Goal: Task Accomplishment & Management: Manage account settings

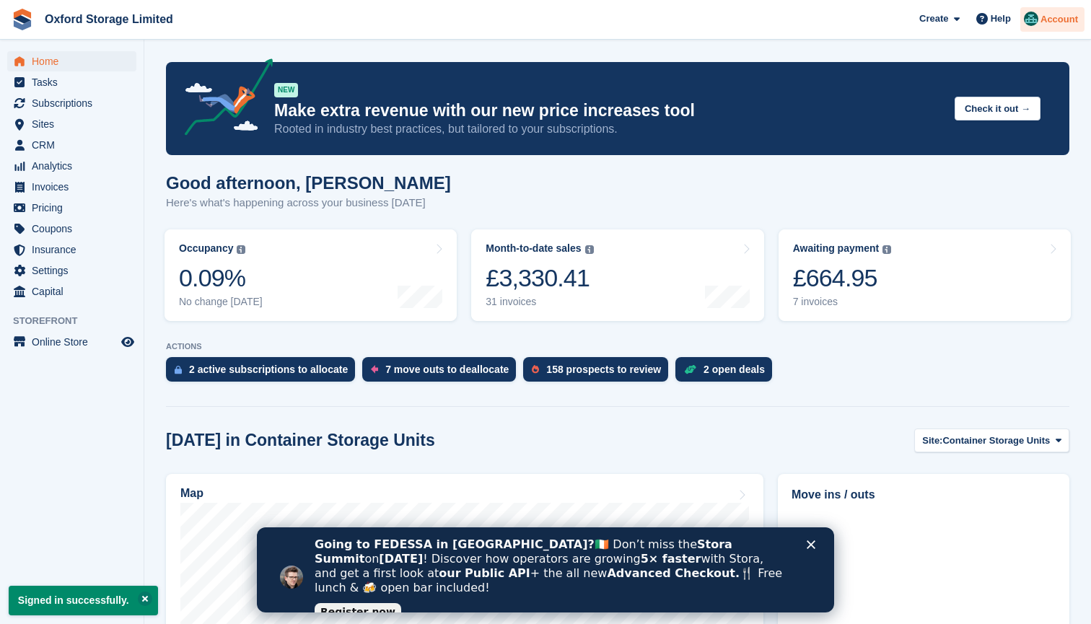
click at [1041, 21] on span "Account" at bounding box center [1060, 19] width 38 height 14
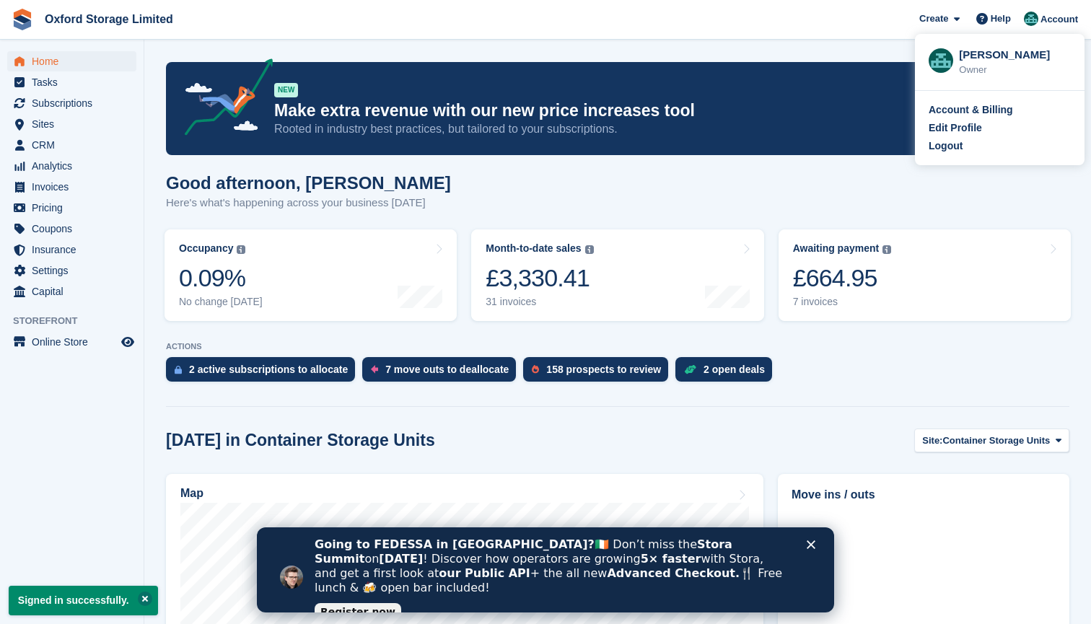
click at [151, 598] on button at bounding box center [145, 599] width 14 height 14
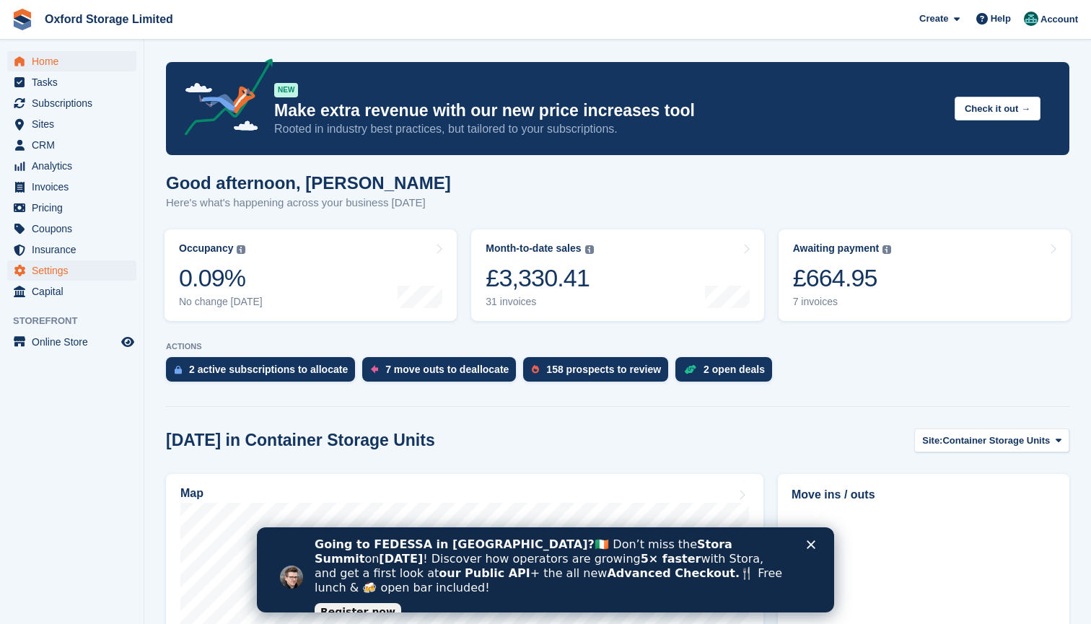
click at [45, 263] on span "Settings" at bounding box center [75, 271] width 87 height 20
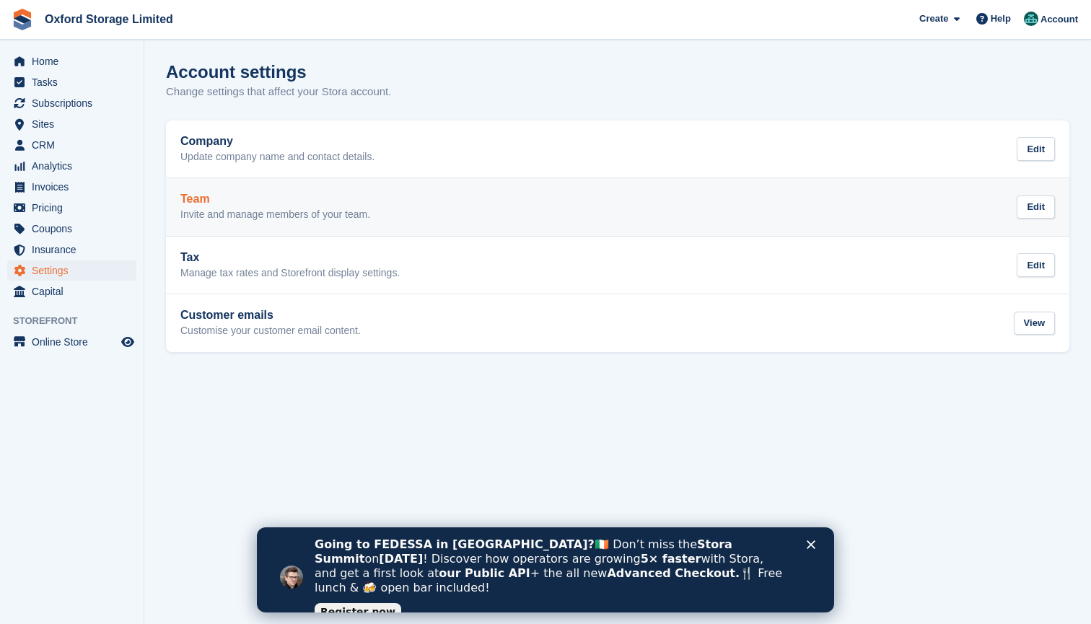
click at [279, 211] on p "Invite and manage members of your team." at bounding box center [275, 215] width 190 height 13
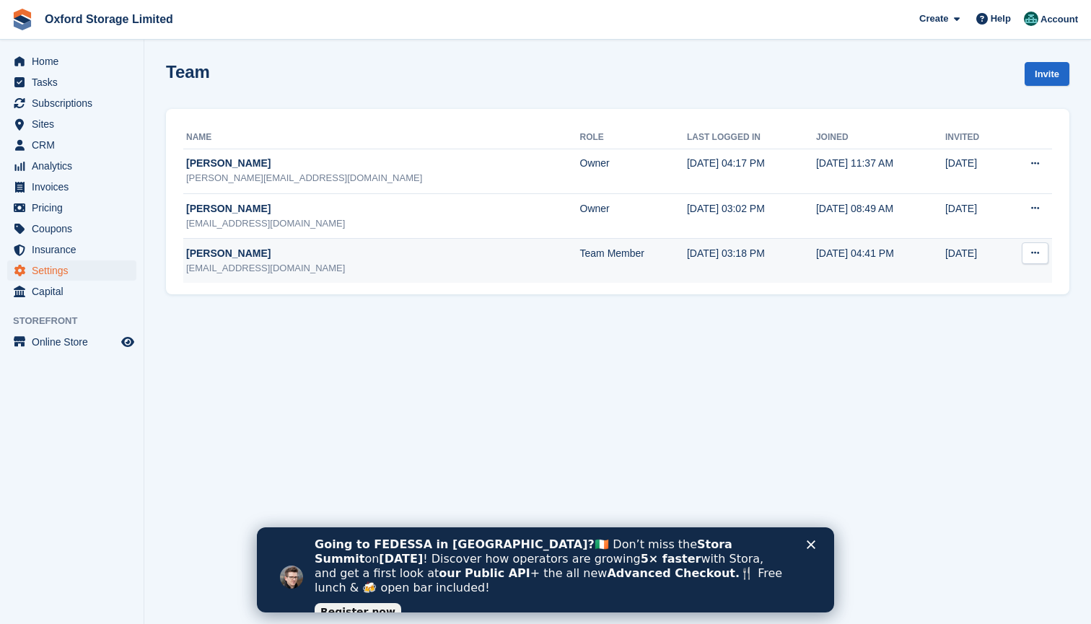
click at [1037, 254] on icon at bounding box center [1035, 252] width 8 height 9
click at [995, 279] on p "Edit team member" at bounding box center [980, 281] width 126 height 19
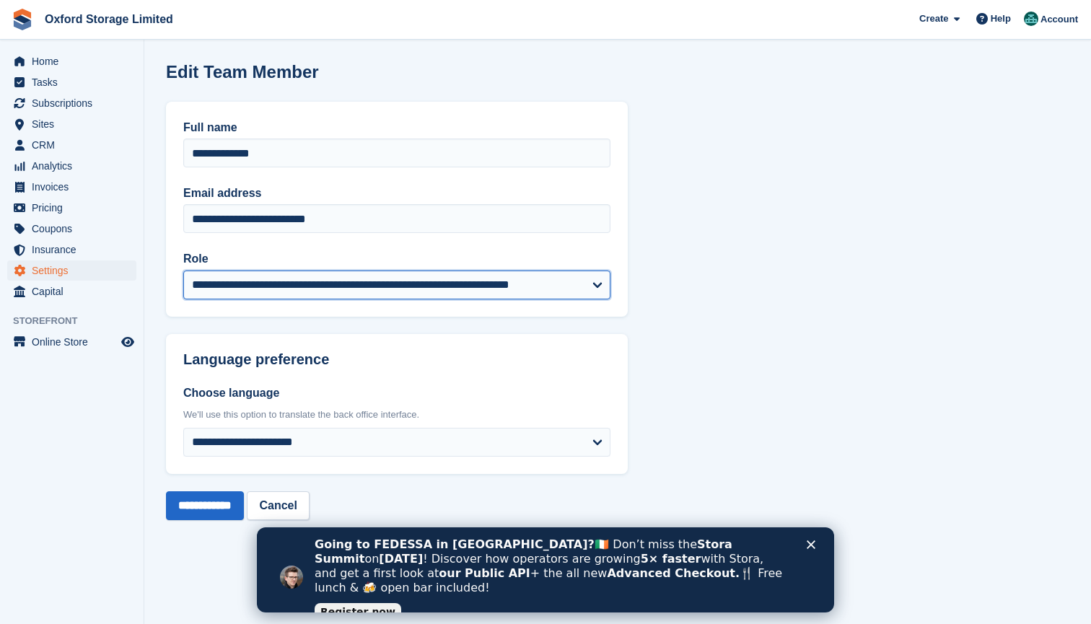
select select "****"
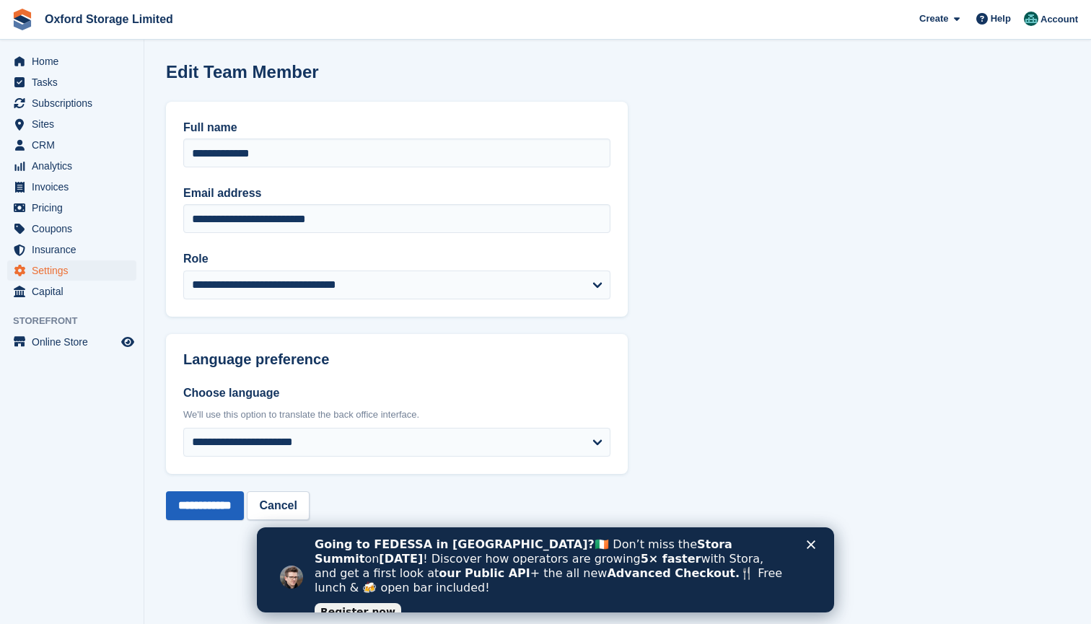
click at [196, 505] on input "**********" at bounding box center [205, 506] width 78 height 29
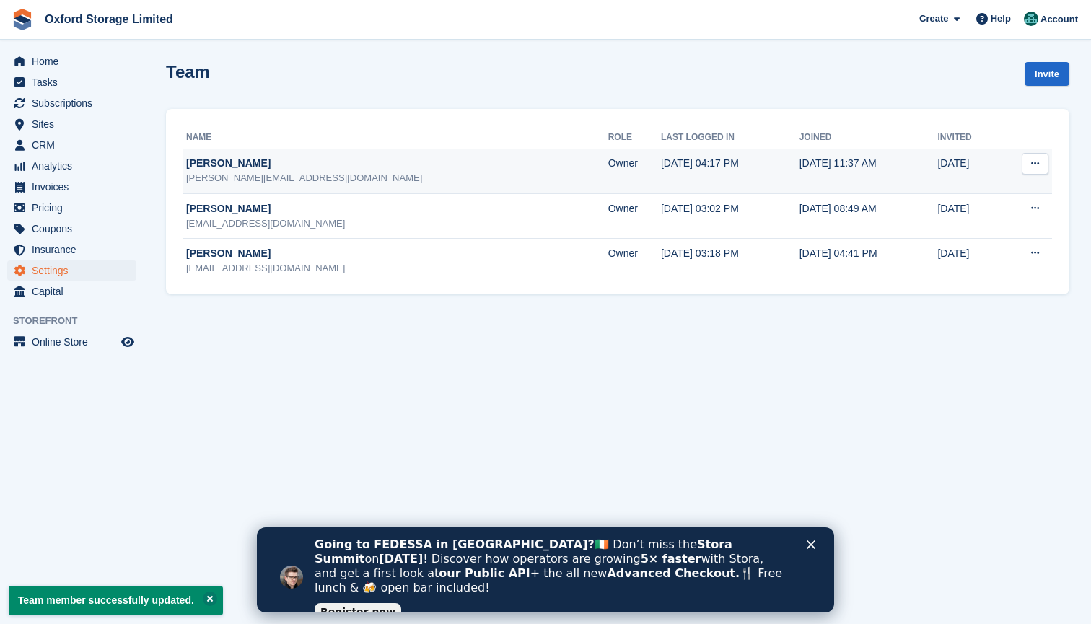
click at [1038, 159] on icon at bounding box center [1035, 163] width 8 height 9
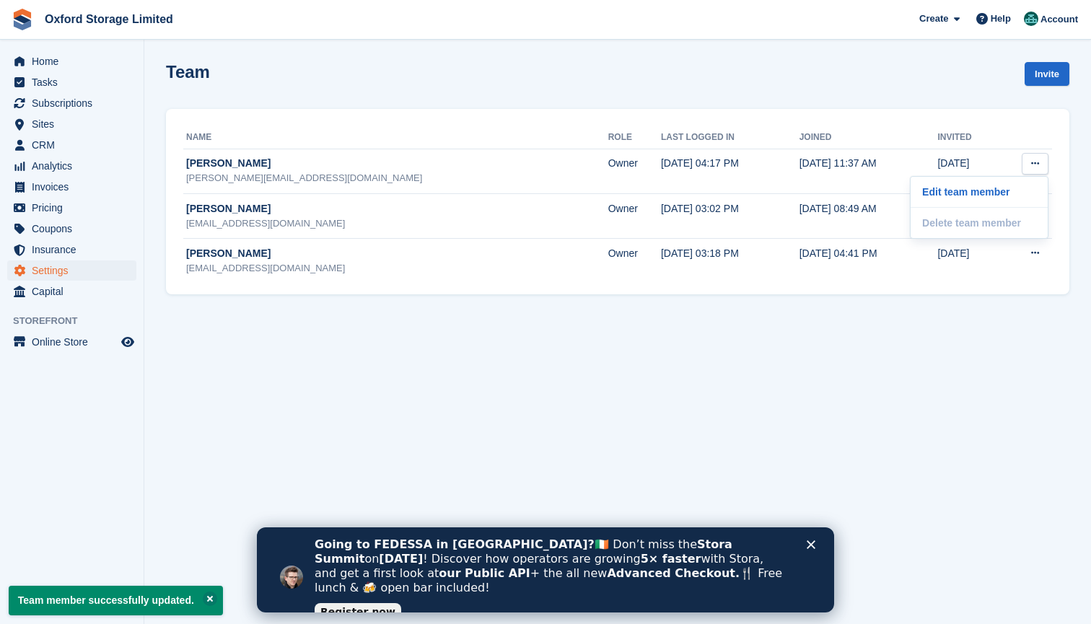
click at [894, 398] on section "Team member successfully updated. Team Invite Name Role Last logged in Joined I…" at bounding box center [617, 312] width 947 height 624
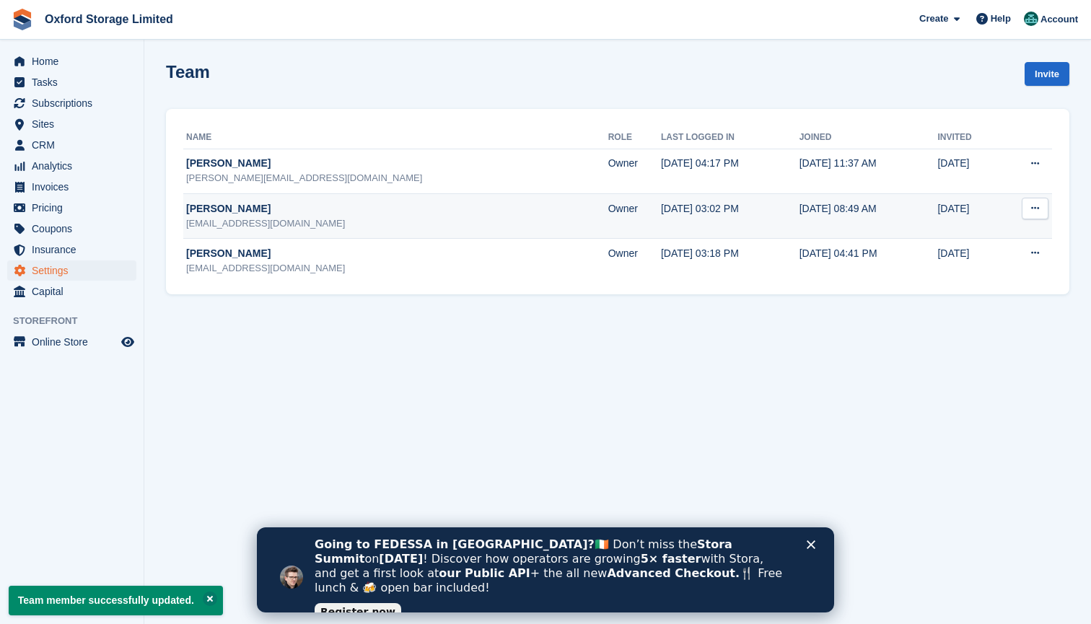
click at [1034, 211] on icon at bounding box center [1035, 208] width 8 height 9
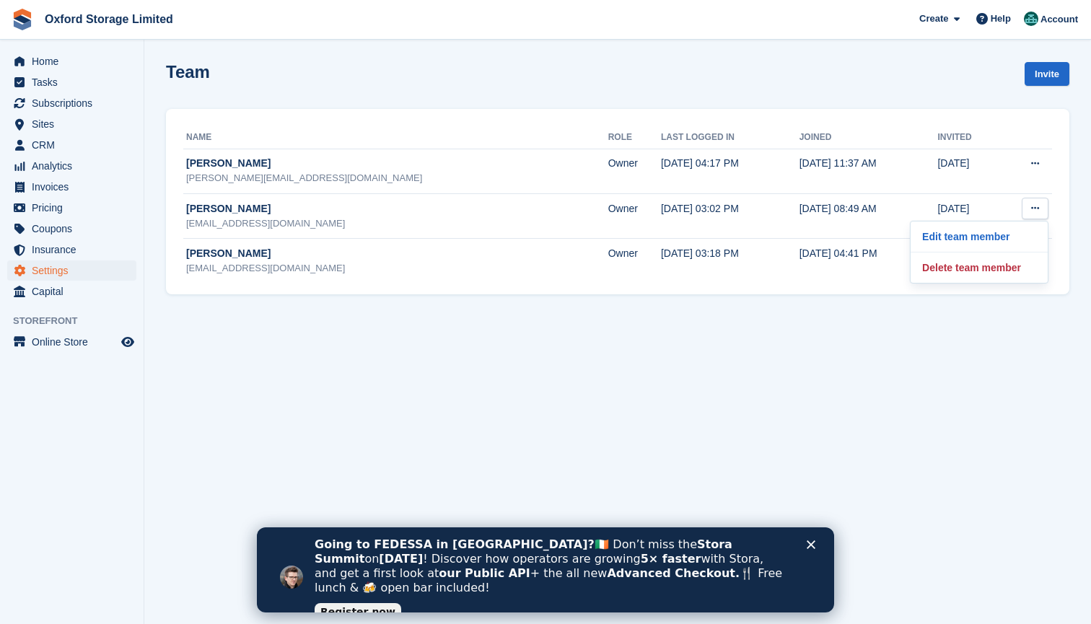
click at [687, 413] on section "Team member successfully updated. Team Invite Name Role Last logged in Joined I…" at bounding box center [617, 312] width 947 height 624
click at [38, 191] on span "Invoices" at bounding box center [75, 187] width 87 height 20
